Goal: Task Accomplishment & Management: Use online tool/utility

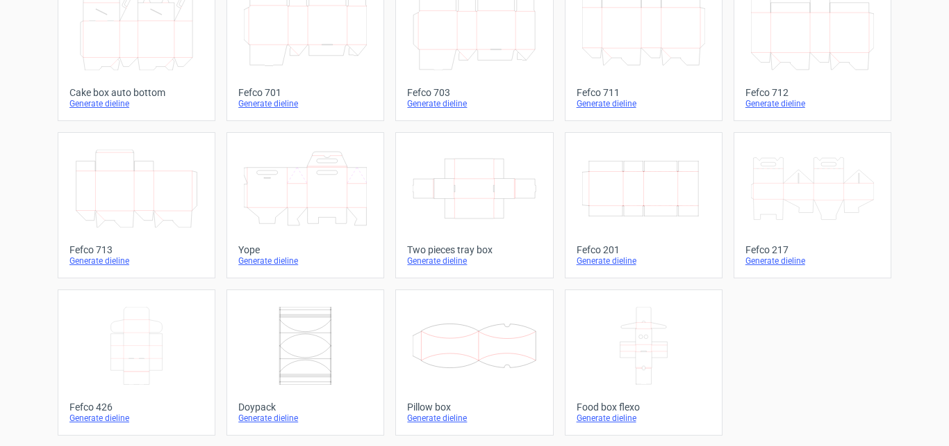
scroll to position [423, 0]
click at [623, 186] on icon "Width Depth Height" at bounding box center [643, 188] width 123 height 78
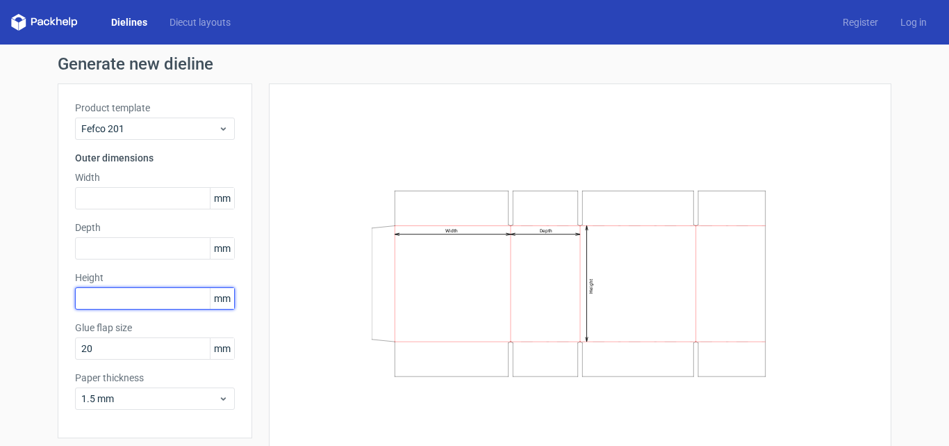
click at [126, 296] on input "text" at bounding box center [155, 298] width 160 height 22
type input "77"
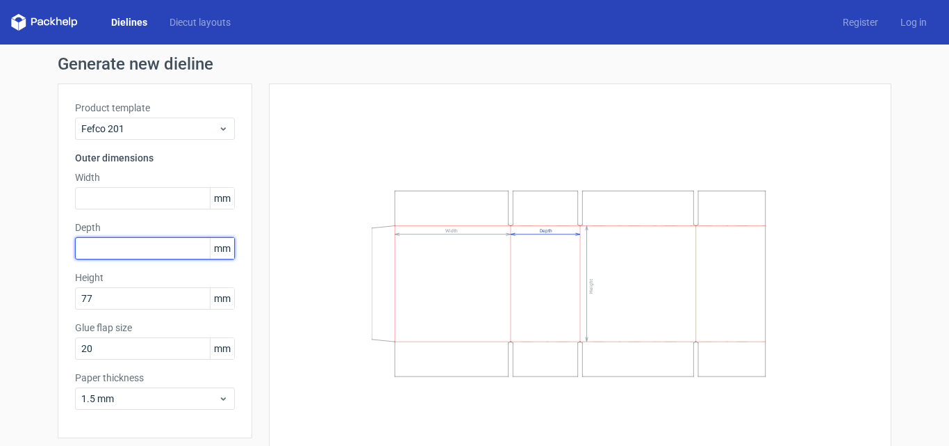
click at [116, 246] on input "text" at bounding box center [155, 248] width 160 height 22
type input "77"
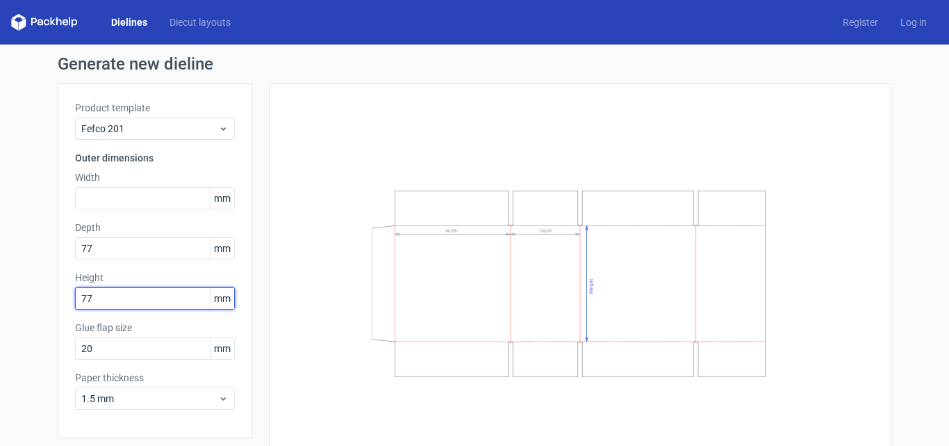
drag, startPoint x: 97, startPoint y: 302, endPoint x: 55, endPoint y: 309, distance: 42.3
click at [58, 309] on div "Product template Fefco 201 Outer dimensions Width mm Depth 77 mm Height 77 mm G…" at bounding box center [155, 260] width 195 height 354
type input "83"
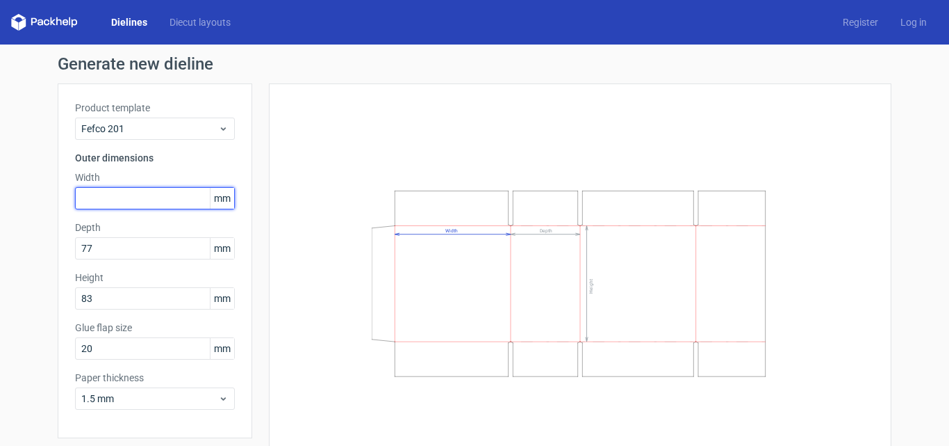
click at [143, 189] on input "text" at bounding box center [155, 198] width 160 height 22
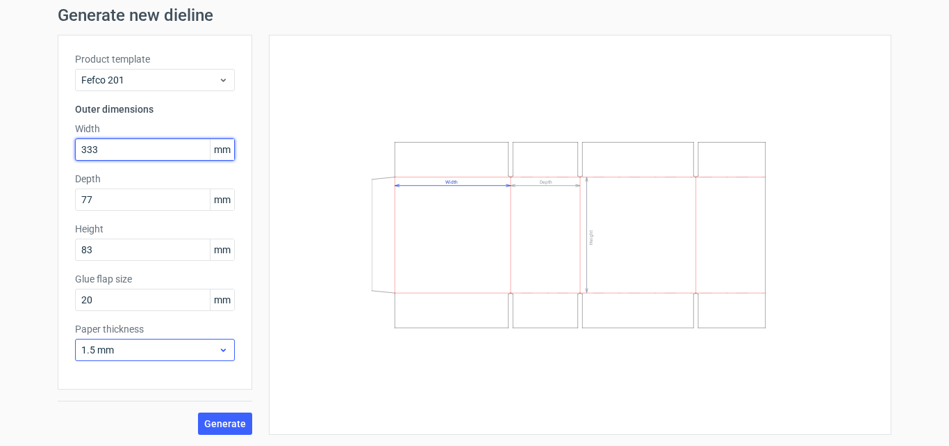
type input "333"
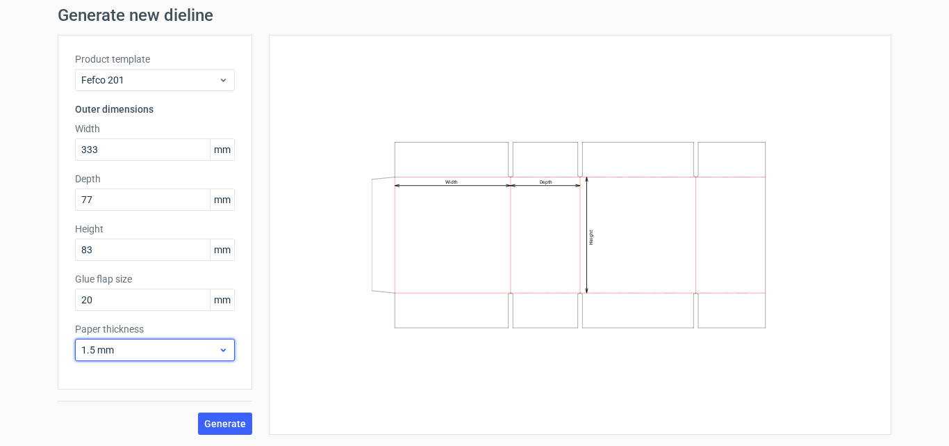
click at [218, 352] on icon at bounding box center [223, 349] width 10 height 11
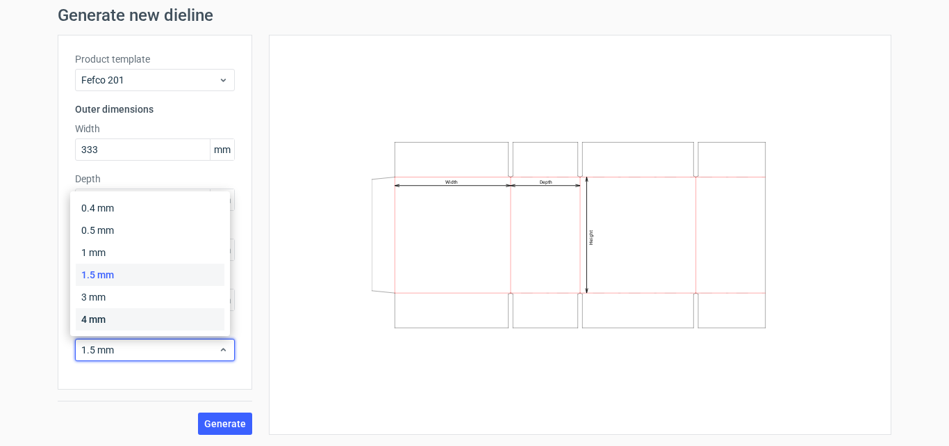
click at [180, 318] on div "4 mm" at bounding box center [150, 319] width 149 height 22
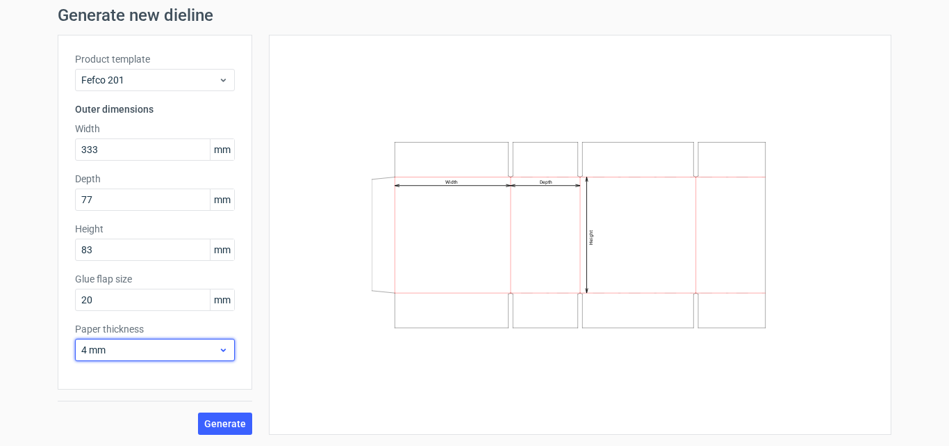
click at [218, 345] on icon at bounding box center [223, 349] width 10 height 11
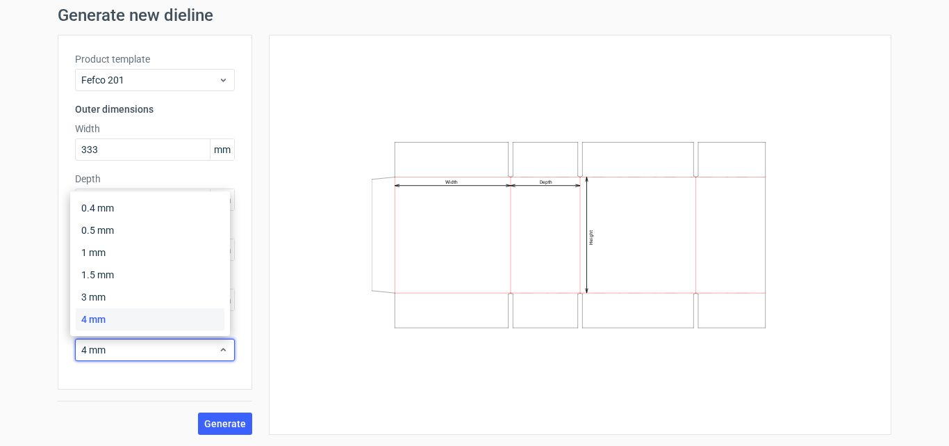
click at [245, 325] on div "Product template Fefco 201 Outer dimensions Width 333 mm Depth 77 mm Height 83 …" at bounding box center [155, 212] width 195 height 354
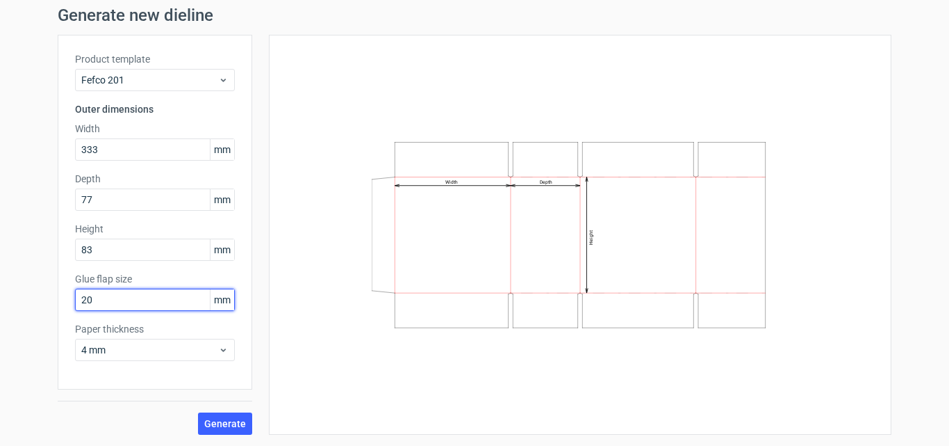
drag, startPoint x: 185, startPoint y: 299, endPoint x: 65, endPoint y: 307, distance: 120.5
click at [65, 307] on div "Product template Fefco 201 Outer dimensions Width 333 mm Depth 77 mm Height 83 …" at bounding box center [155, 212] width 195 height 354
type input "35"
click at [218, 422] on span "Generate" at bounding box center [225, 423] width 42 height 10
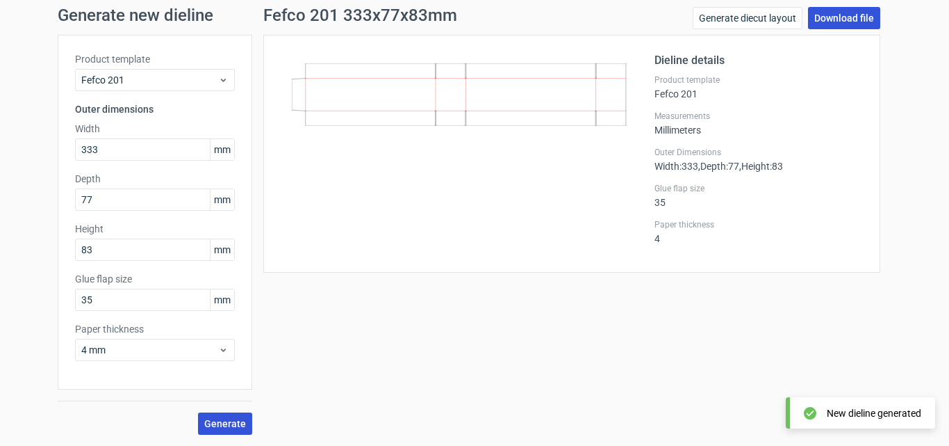
click at [851, 17] on link "Download file" at bounding box center [844, 18] width 72 height 22
